Goal: Information Seeking & Learning: Learn about a topic

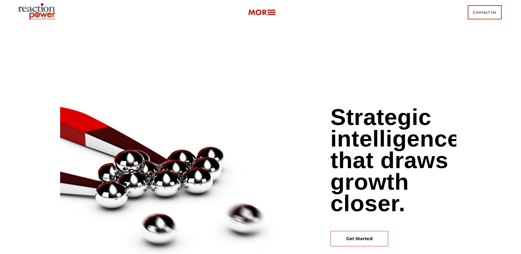
click at [267, 66] on section "Strategic intelligence that draws growth closer. Get Started" at bounding box center [260, 170] width 401 height 291
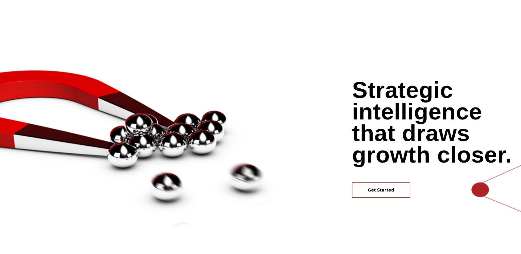
scroll to position [24, 0]
